Goal: Communication & Community: Answer question/provide support

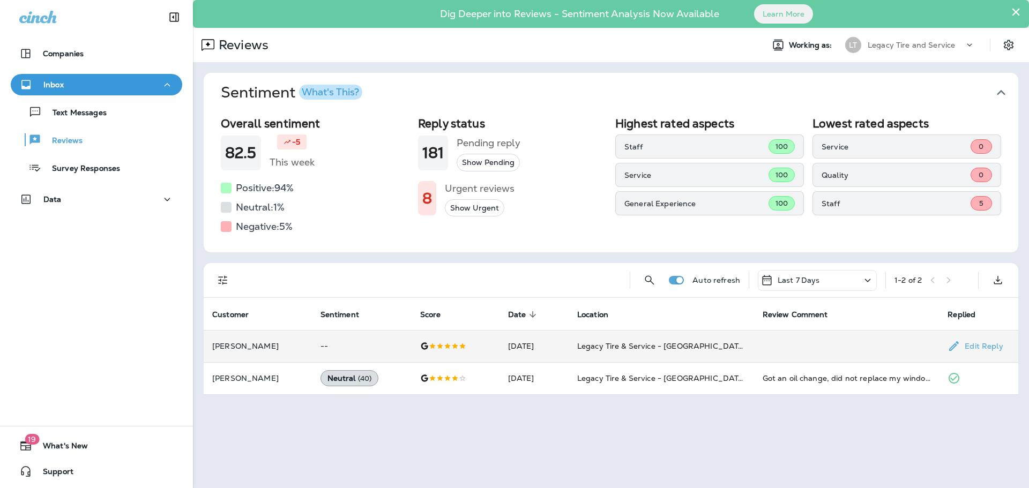
click at [472, 344] on div at bounding box center [455, 346] width 71 height 9
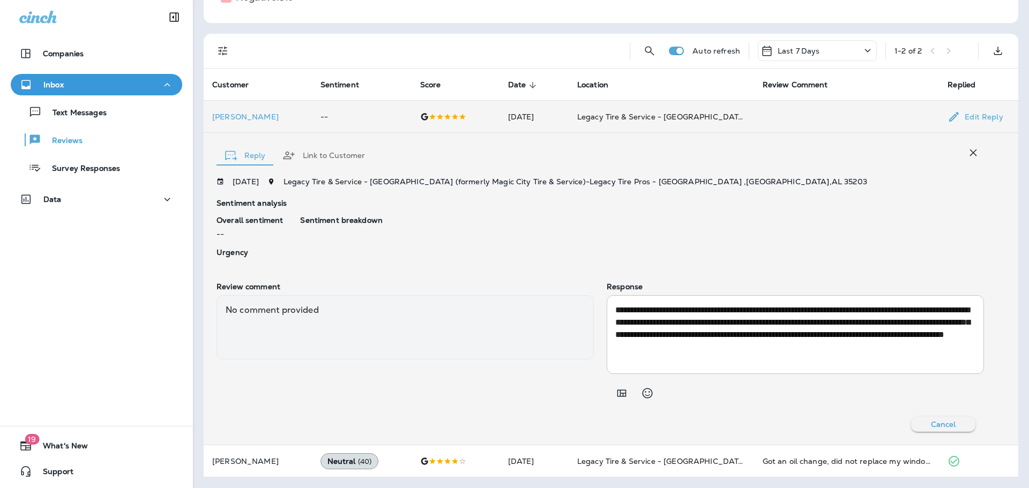
scroll to position [14, 0]
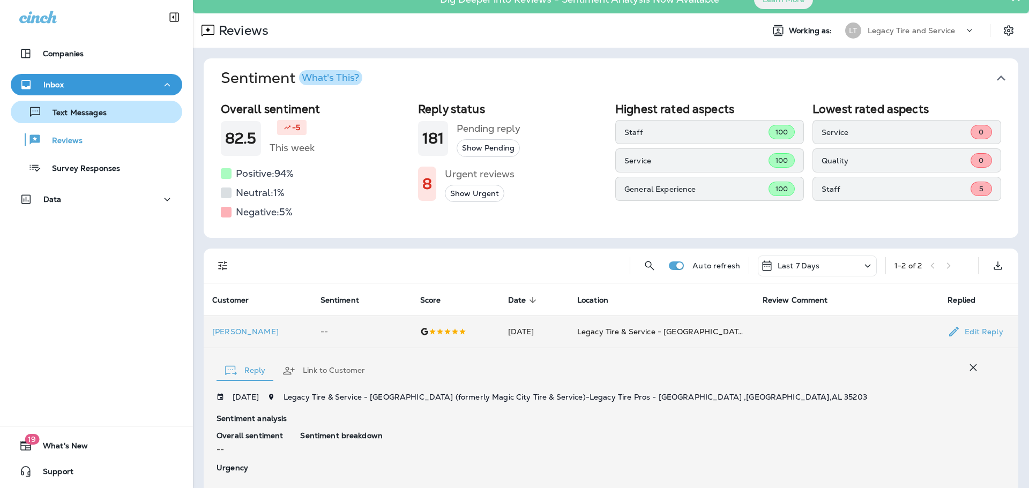
click at [74, 118] on div "Text Messages" at bounding box center [61, 112] width 92 height 16
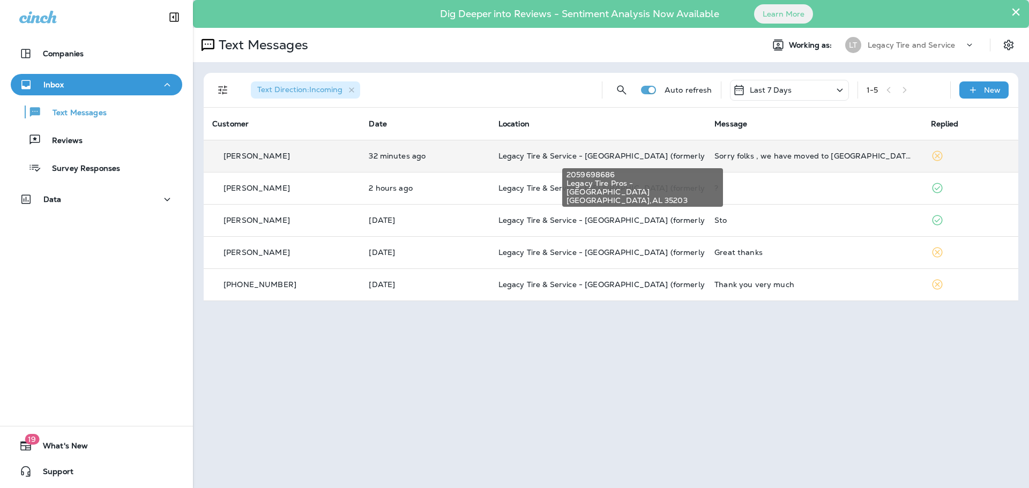
click at [624, 159] on span "Legacy Tire & Service - [GEOGRAPHIC_DATA] (formerly Magic City Tire & Service)" at bounding box center [650, 156] width 302 height 10
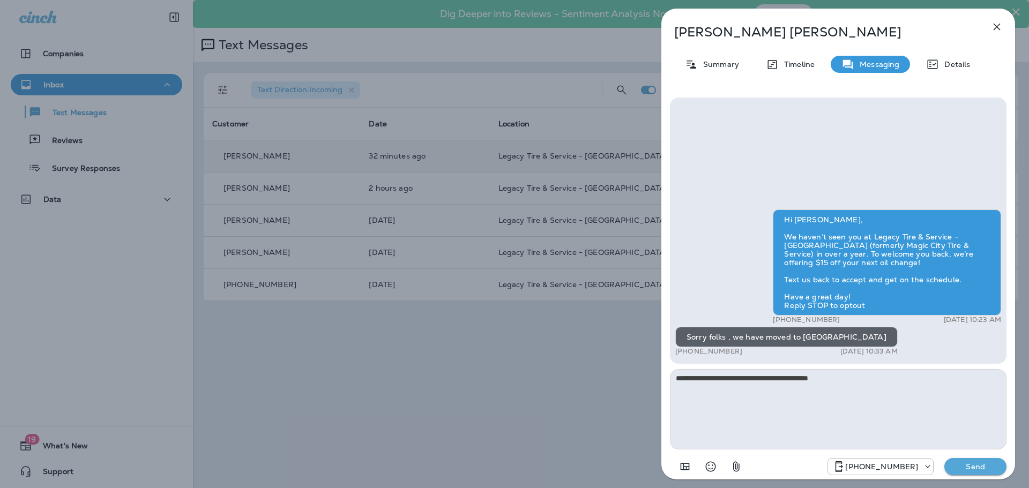
type textarea "**********"
click at [982, 465] on p "Send" at bounding box center [975, 467] width 45 height 10
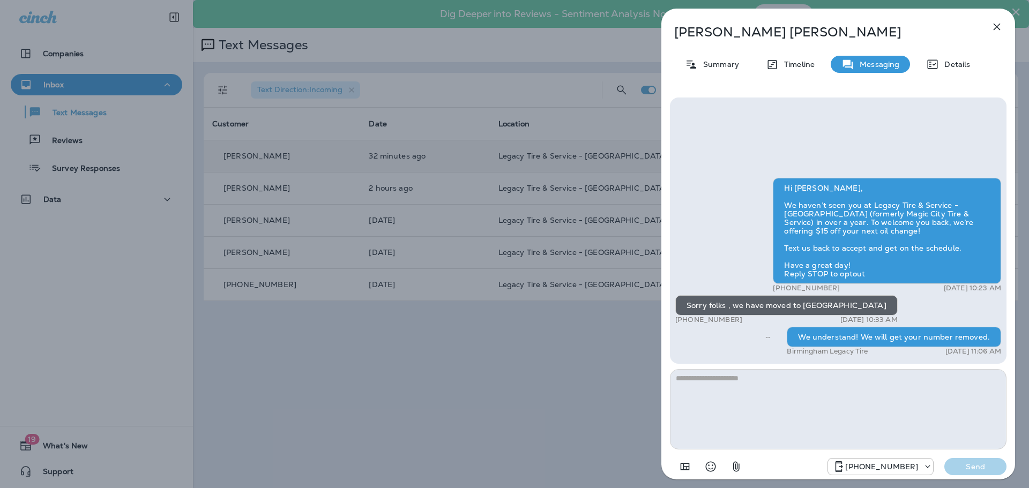
click at [999, 25] on icon "button" at bounding box center [997, 27] width 7 height 7
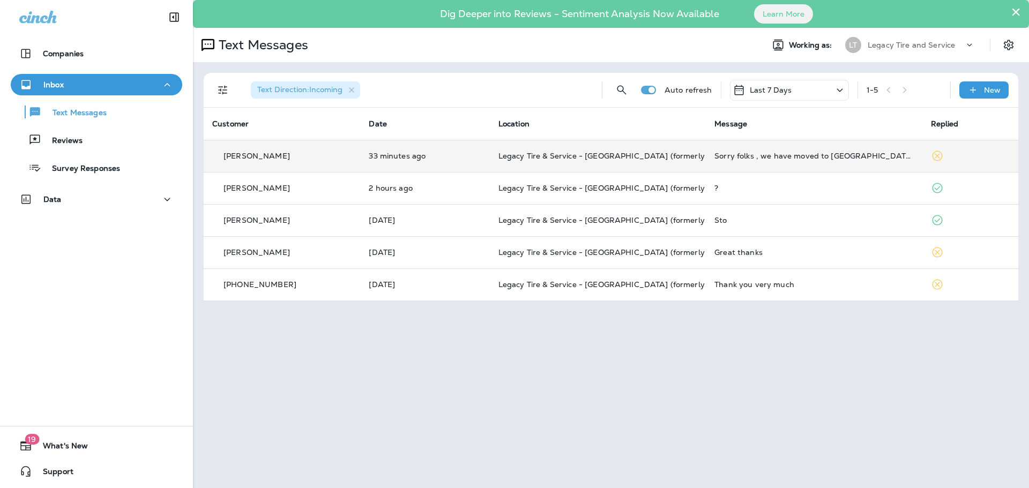
click at [749, 164] on td "Sorry folks , we have moved to [GEOGRAPHIC_DATA]" at bounding box center [814, 156] width 216 height 32
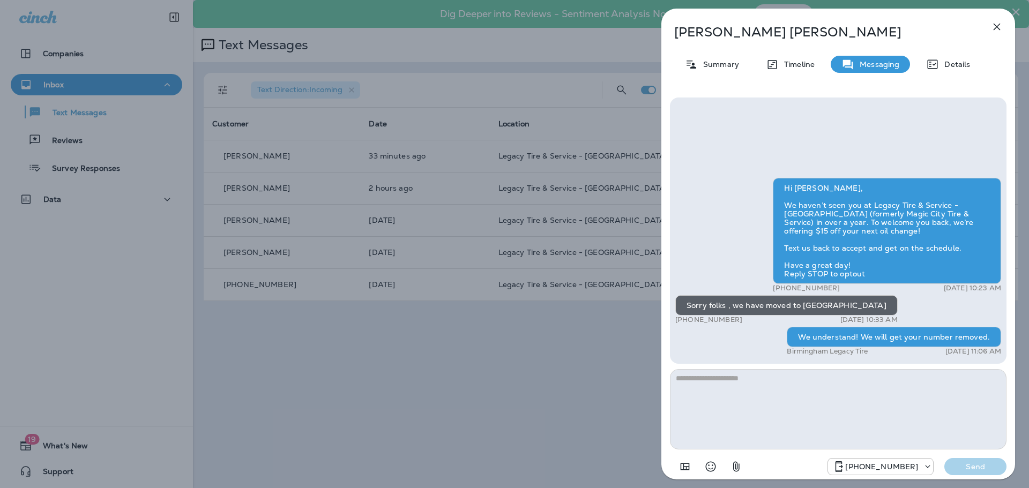
click at [995, 26] on icon "button" at bounding box center [997, 27] width 7 height 7
